Goal: Task Accomplishment & Management: Manage account settings

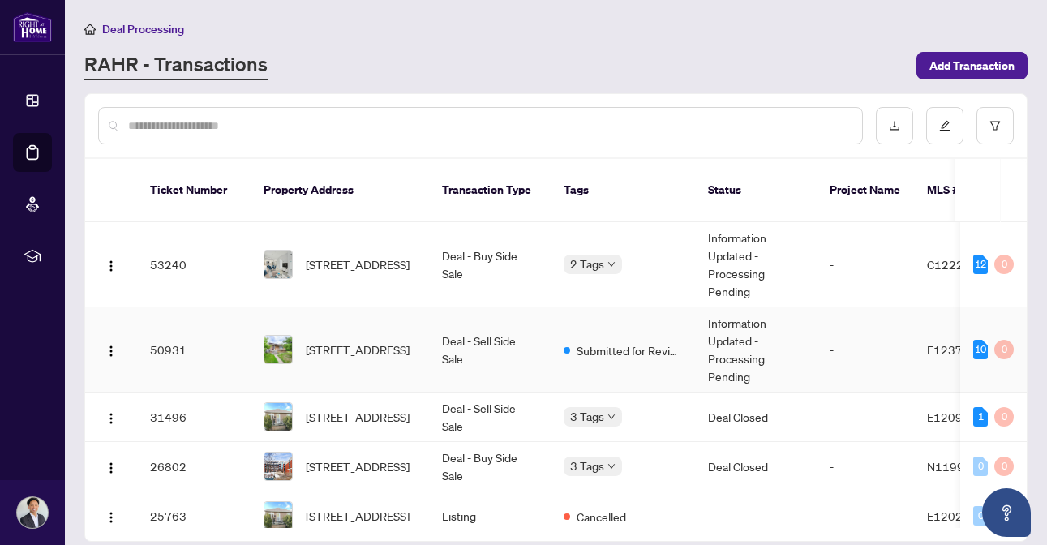
click at [492, 344] on td "Deal - Sell Side Sale" at bounding box center [490, 349] width 122 height 85
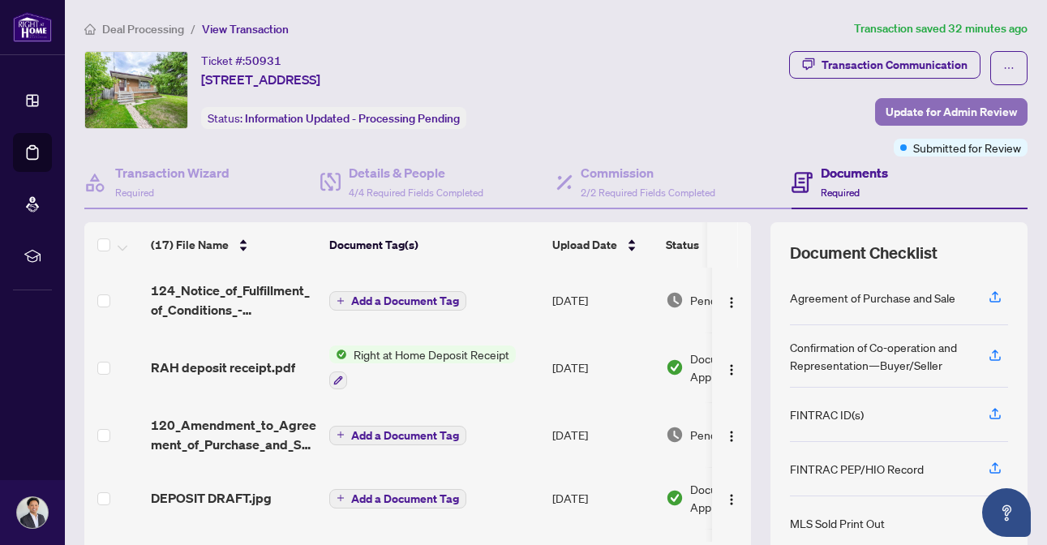
click at [926, 114] on span "Update for Admin Review" at bounding box center [951, 112] width 131 height 26
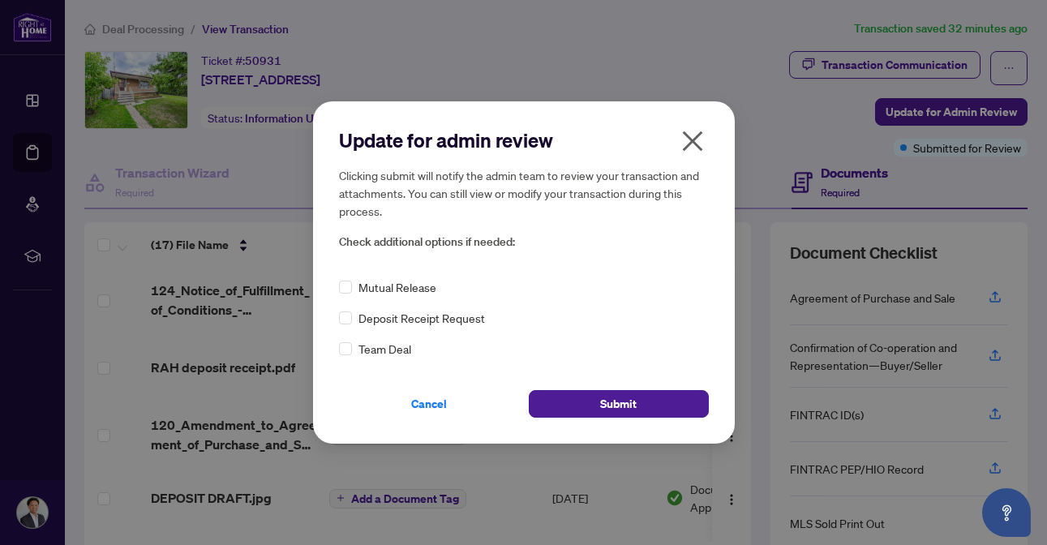
click at [695, 137] on icon "close" at bounding box center [692, 141] width 20 height 20
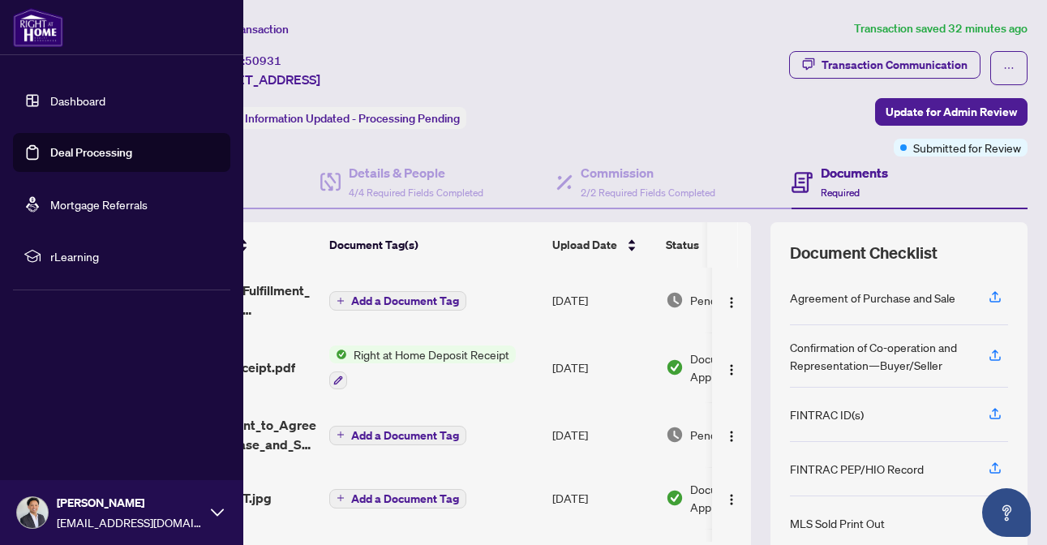
click at [88, 156] on link "Deal Processing" at bounding box center [91, 152] width 82 height 15
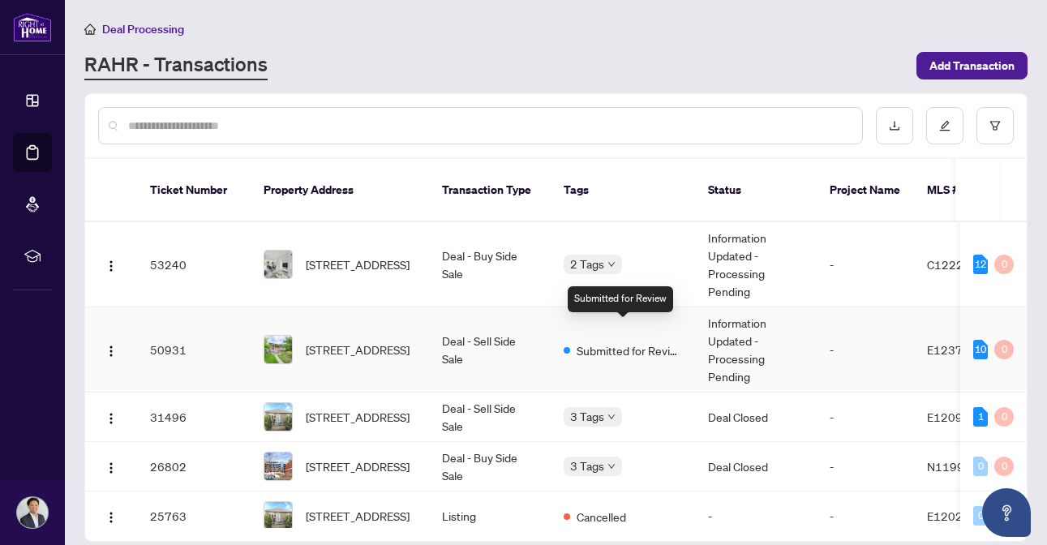
click at [613, 342] on span "Submitted for Review" at bounding box center [629, 351] width 105 height 18
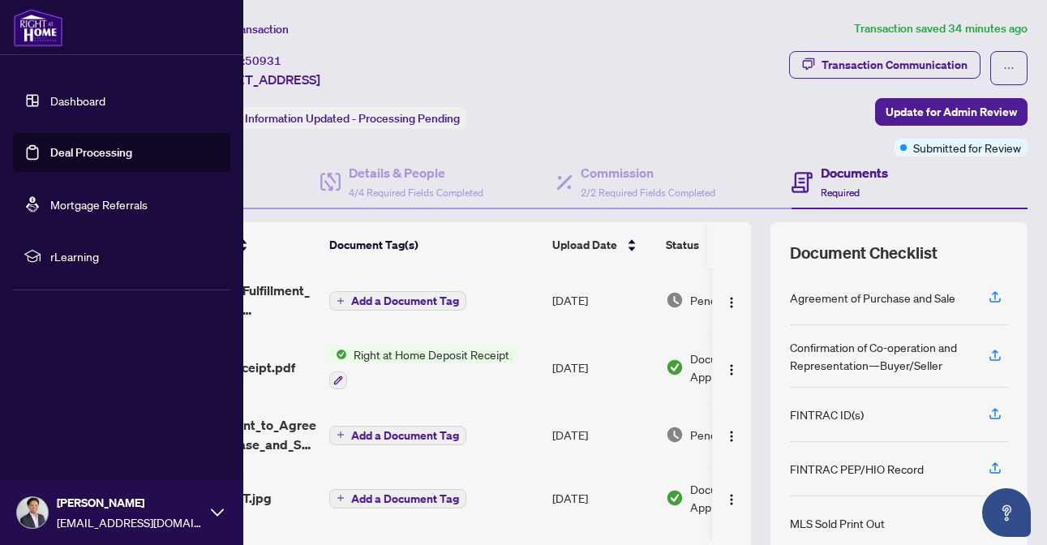
click at [103, 101] on link "Dashboard" at bounding box center [77, 100] width 55 height 15
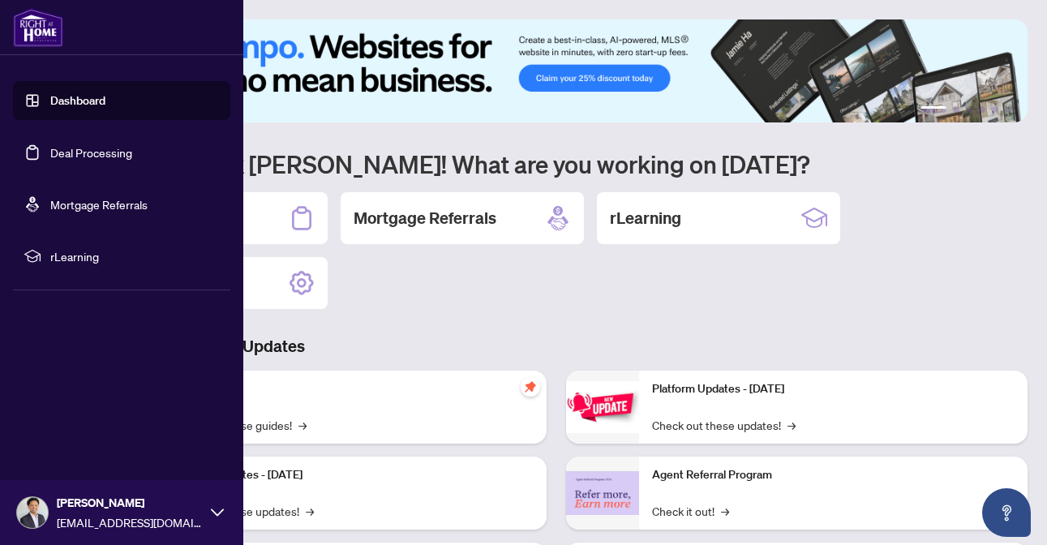
click at [53, 156] on link "Deal Processing" at bounding box center [91, 152] width 82 height 15
